Goal: Find contact information: Find contact information

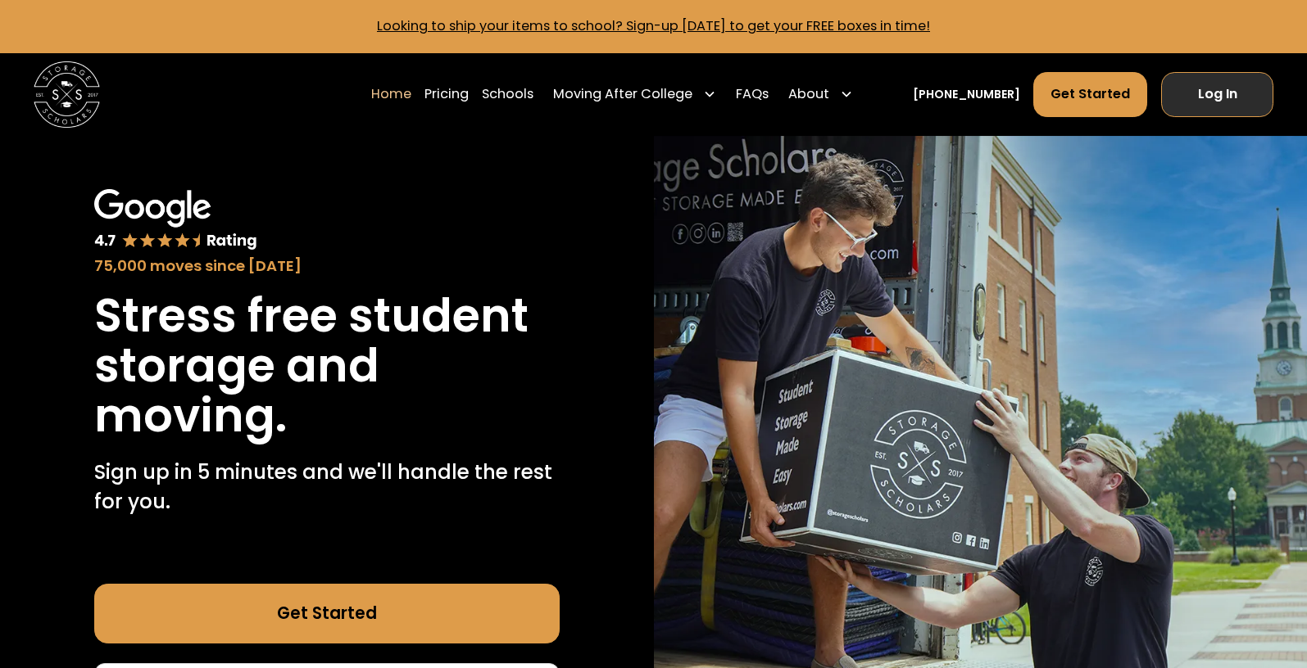
click at [1217, 100] on link "Log In" at bounding box center [1217, 94] width 113 height 45
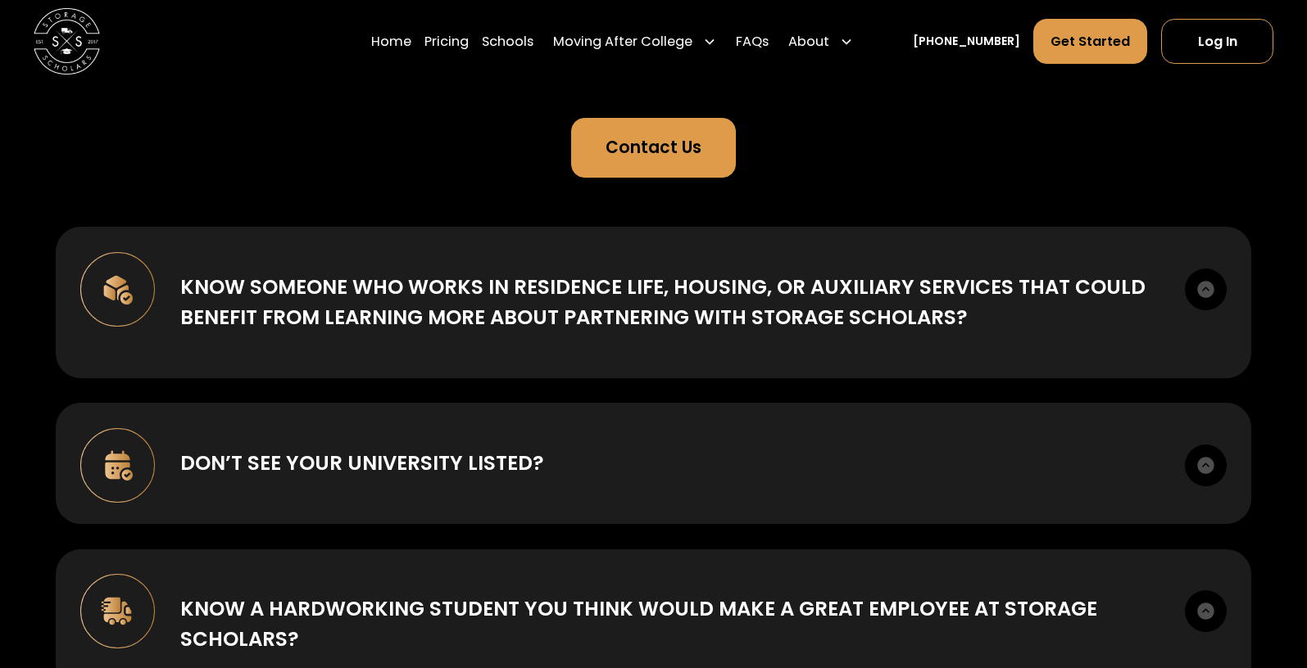
scroll to position [101, 0]
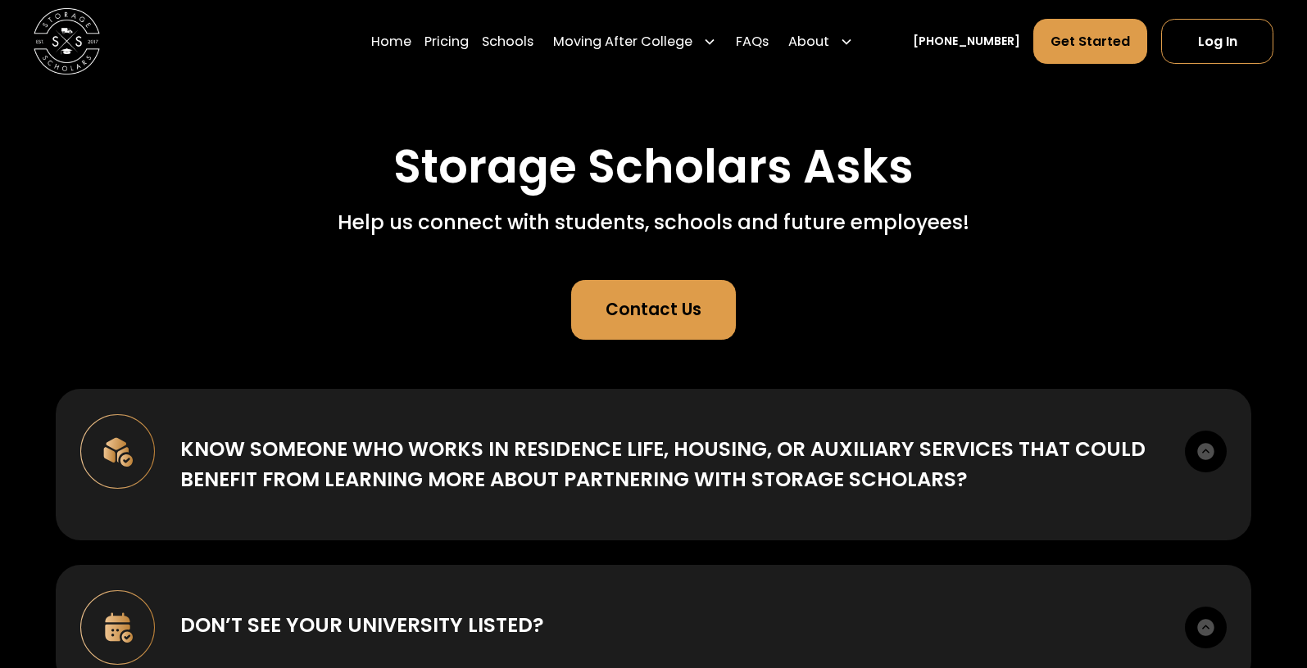
click at [635, 314] on div "Contact Us" at bounding box center [653, 309] width 96 height 25
